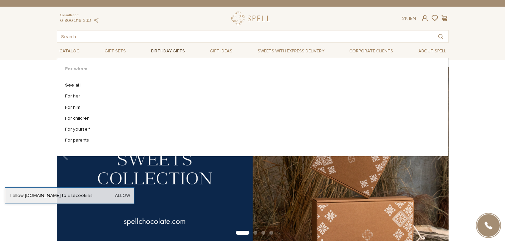
click at [172, 52] on span "Birthday gifts" at bounding box center [167, 51] width 39 height 10
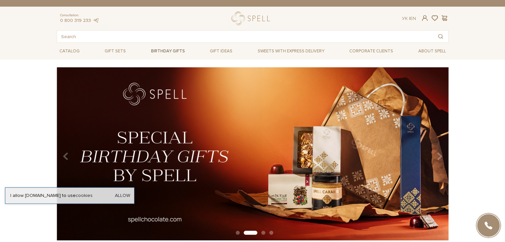
click at [172, 51] on span "Birthday gifts" at bounding box center [167, 51] width 39 height 10
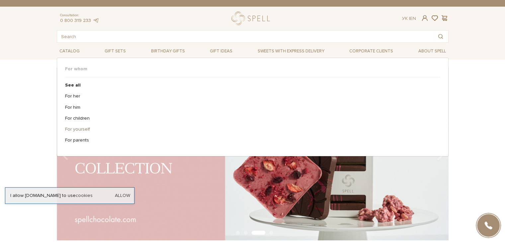
click at [81, 128] on link "For yourself" at bounding box center [250, 130] width 370 height 6
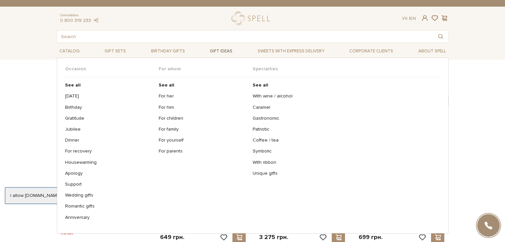
click at [223, 52] on span "Gift ideas" at bounding box center [221, 51] width 28 height 10
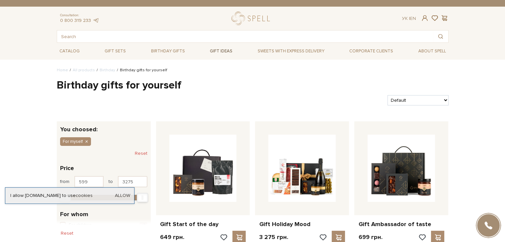
click at [223, 52] on span "Gift ideas" at bounding box center [221, 51] width 28 height 10
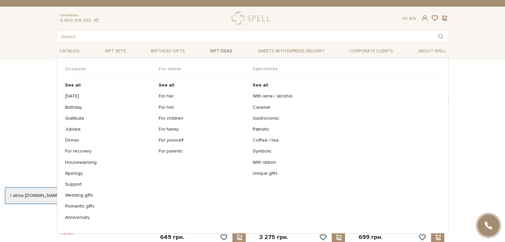
click at [223, 52] on span "Gift ideas" at bounding box center [221, 51] width 28 height 10
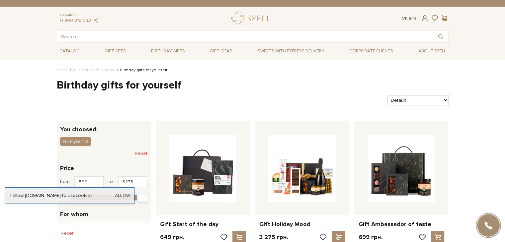
click at [404, 18] on link "Ук" at bounding box center [405, 19] width 6 height 6
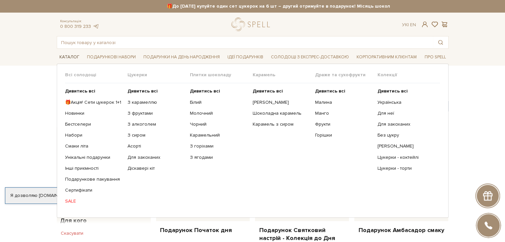
click at [65, 57] on span "Каталог" at bounding box center [69, 57] width 25 height 10
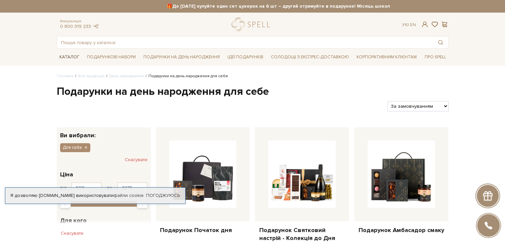
click at [65, 57] on span "Каталог" at bounding box center [69, 57] width 25 height 10
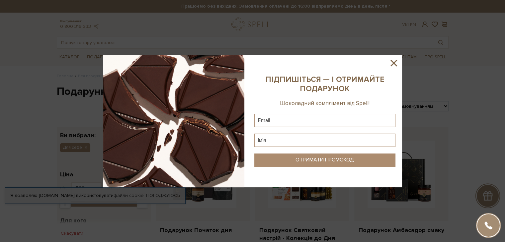
click at [396, 63] on icon at bounding box center [393, 62] width 11 height 11
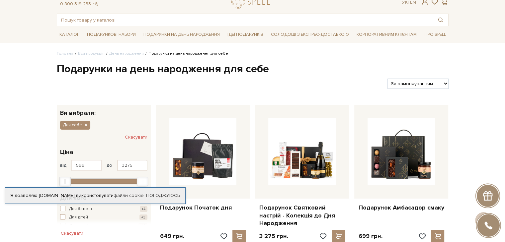
scroll to position [21, 0]
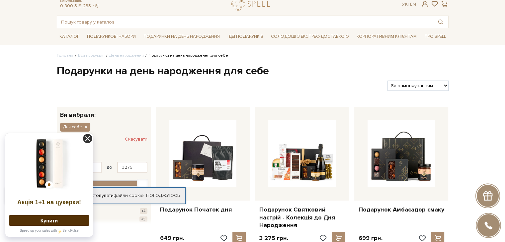
click at [86, 138] on icon at bounding box center [87, 138] width 9 height 9
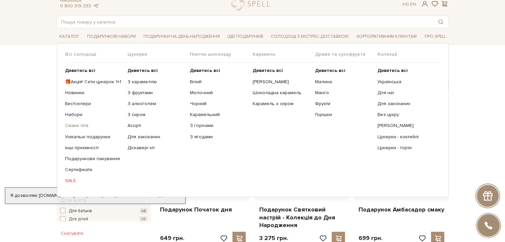
click at [78, 125] on link "Смаки літа" at bounding box center [93, 126] width 57 height 6
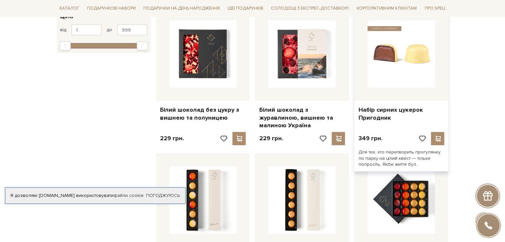
scroll to position [128, 0]
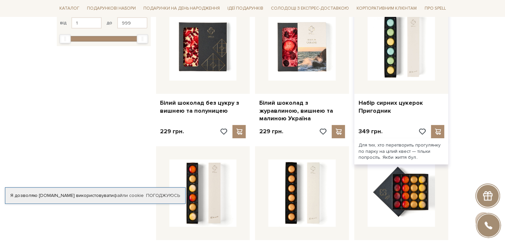
click at [403, 87] on div at bounding box center [401, 47] width 94 height 94
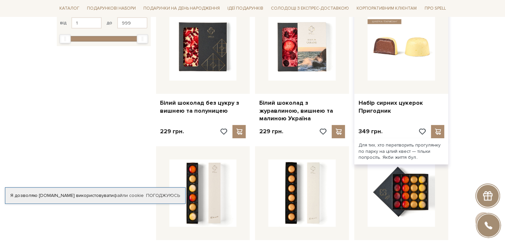
click at [392, 53] on img at bounding box center [401, 46] width 67 height 67
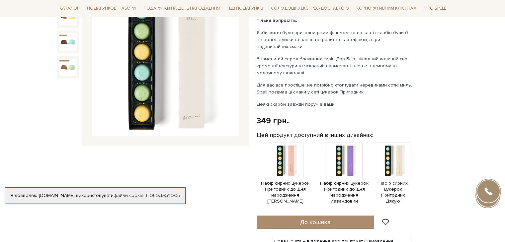
scroll to position [109, 0]
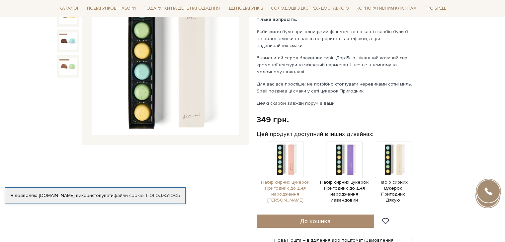
click at [287, 161] on img at bounding box center [285, 160] width 37 height 37
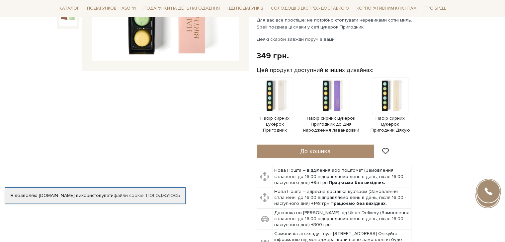
scroll to position [183, 0]
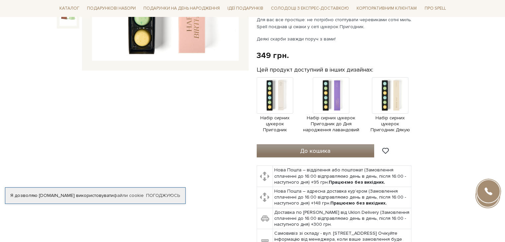
click at [322, 152] on span "До кошика" at bounding box center [315, 150] width 30 height 7
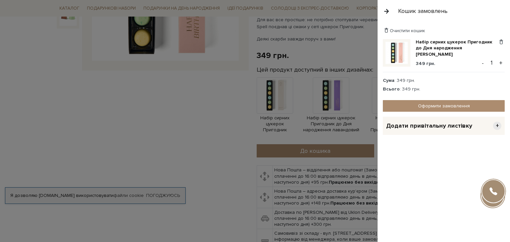
click at [388, 10] on button "button" at bounding box center [386, 11] width 7 height 12
